Goal: Information Seeking & Learning: Learn about a topic

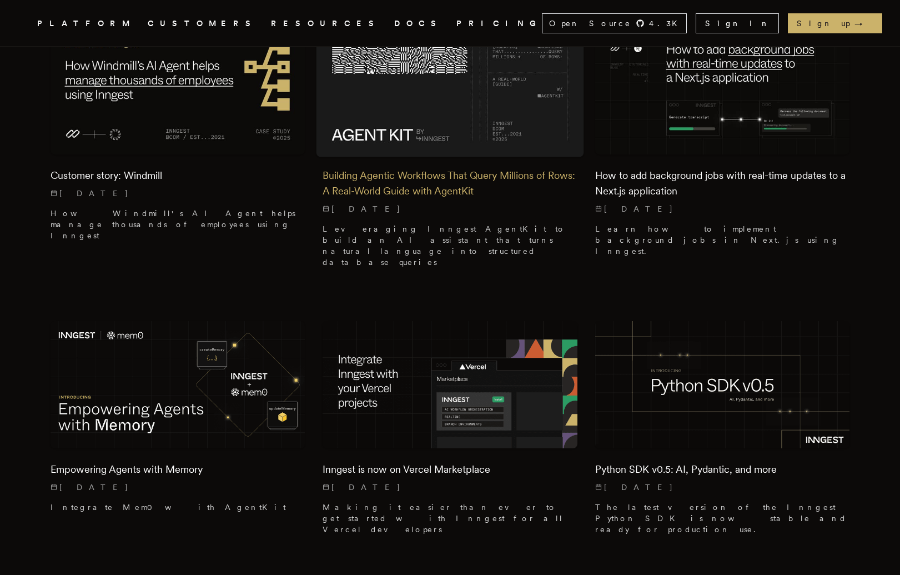
scroll to position [490, 0]
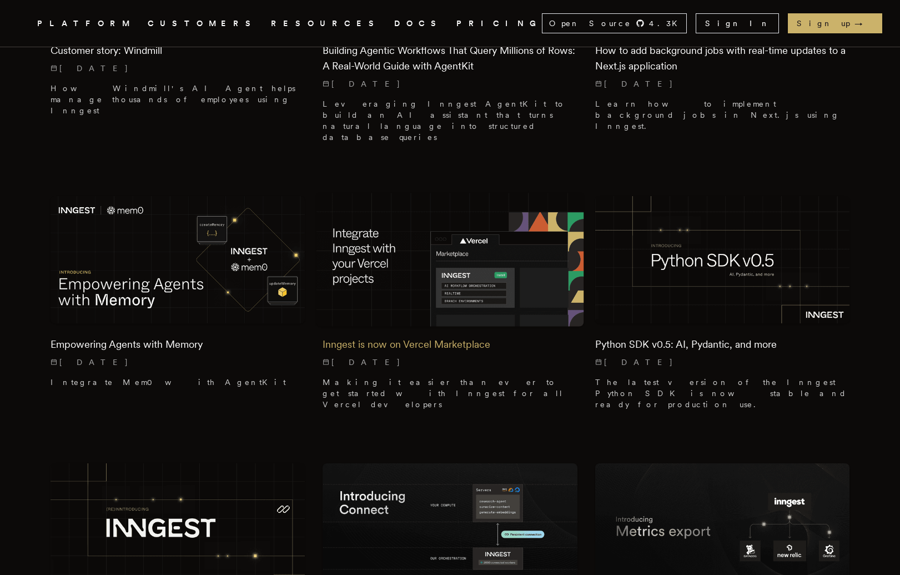
drag, startPoint x: 346, startPoint y: 153, endPoint x: 410, endPoint y: 341, distance: 197.8
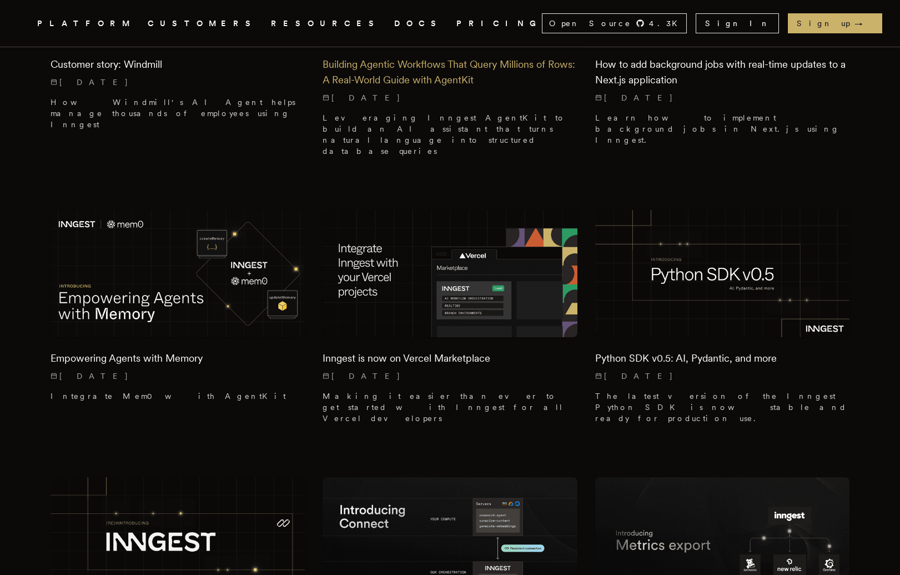
scroll to position [474, 0]
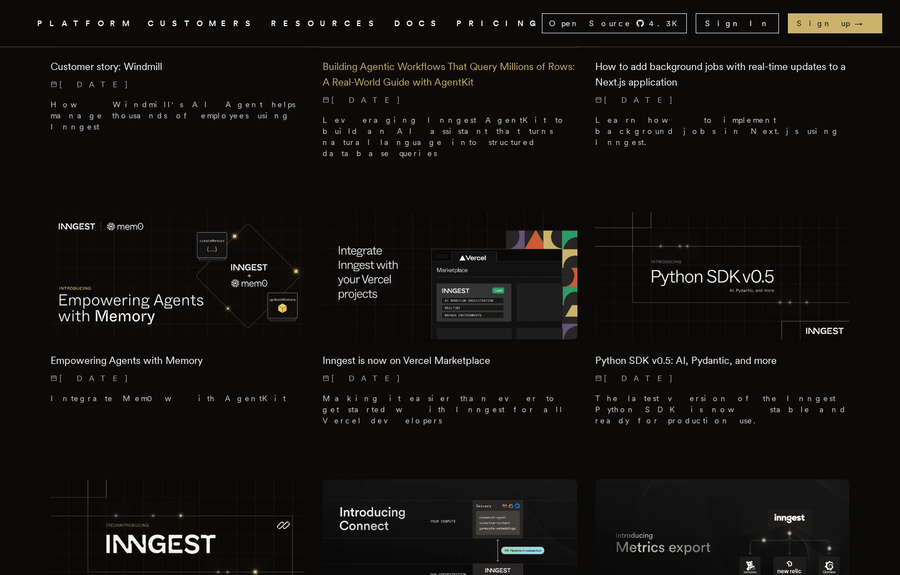
click at [466, 103] on div "Building Agentic Workflows That Query Millions of Rows: A Real-World Guide with…" at bounding box center [450, 107] width 255 height 122
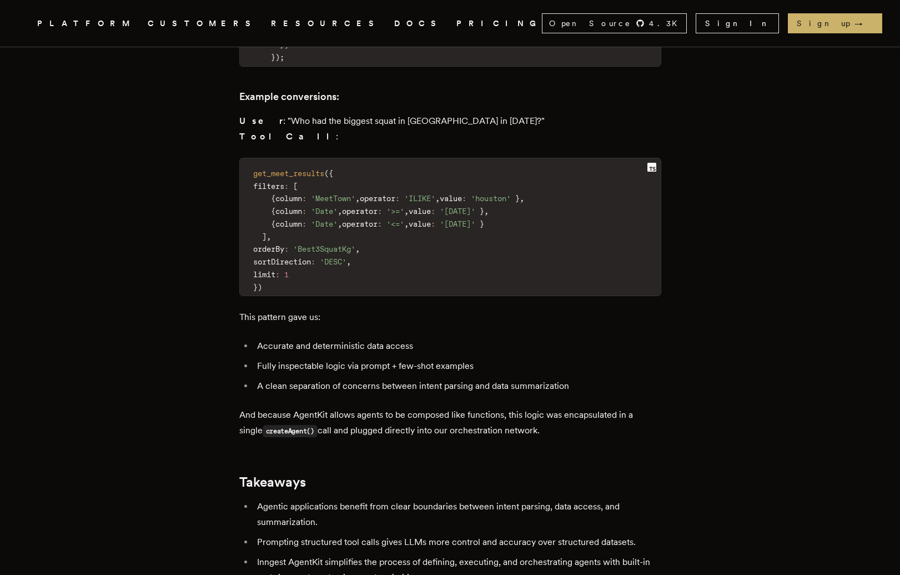
scroll to position [4558, 0]
